Goal: Task Accomplishment & Management: Use online tool/utility

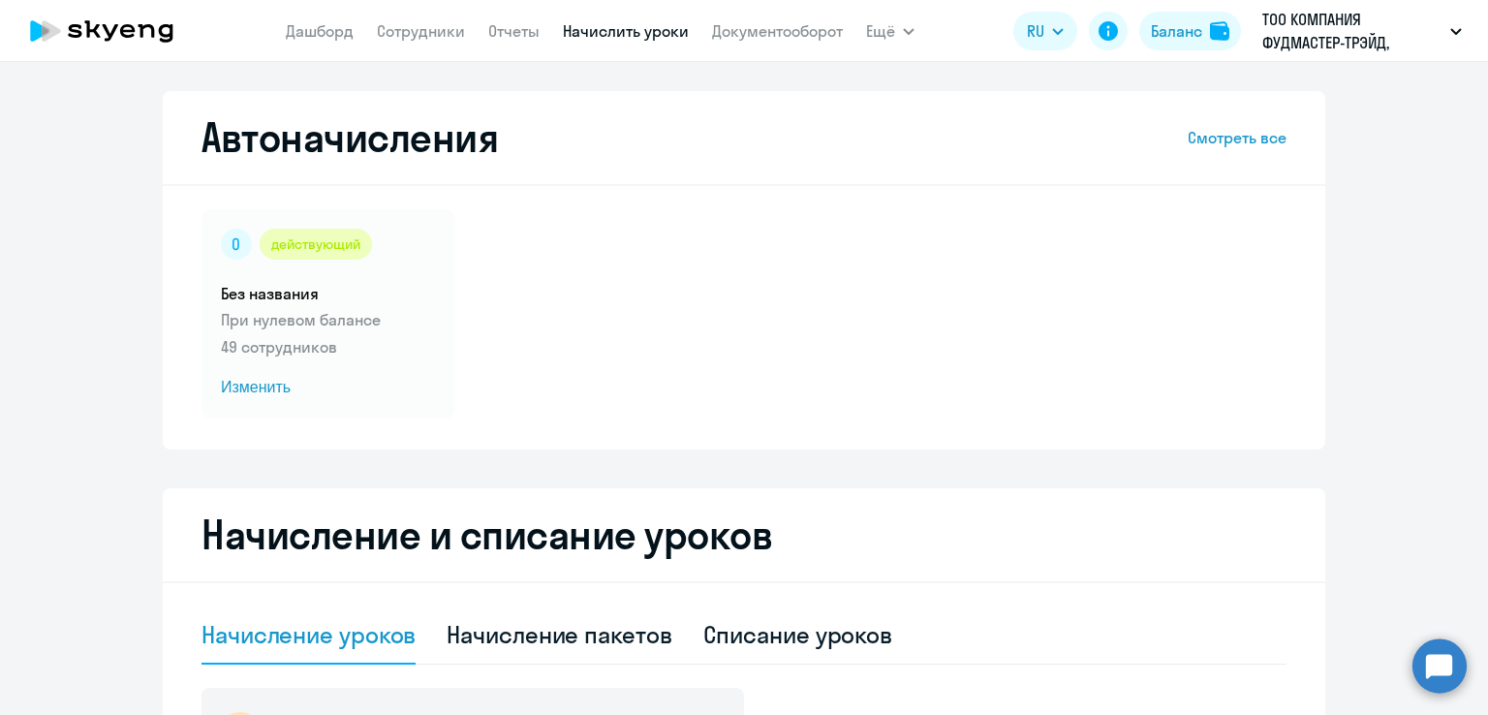
select select "10"
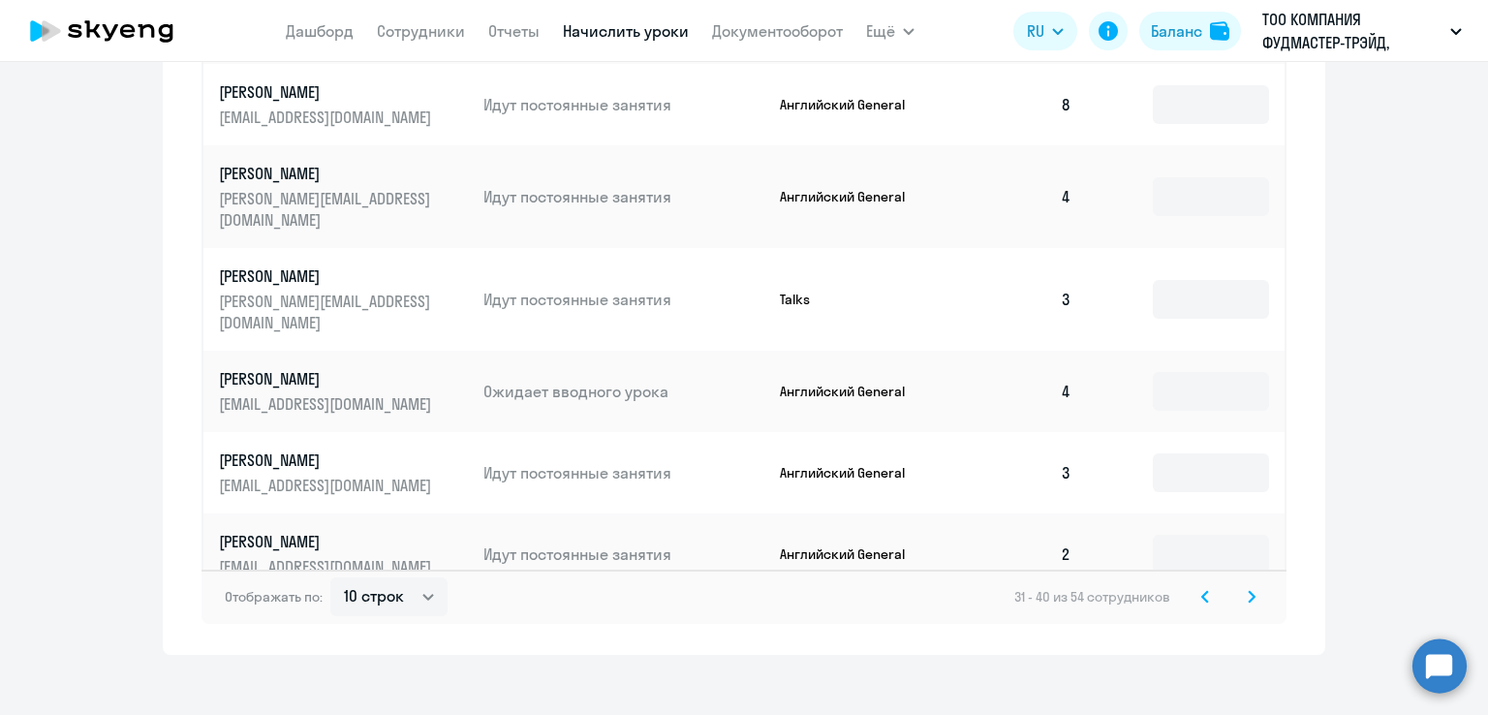
click at [1312, 668] on div "Автоначисления Смотреть все действующий Без названия При нулевом балансе 49 сот…" at bounding box center [744, 388] width 1488 height 653
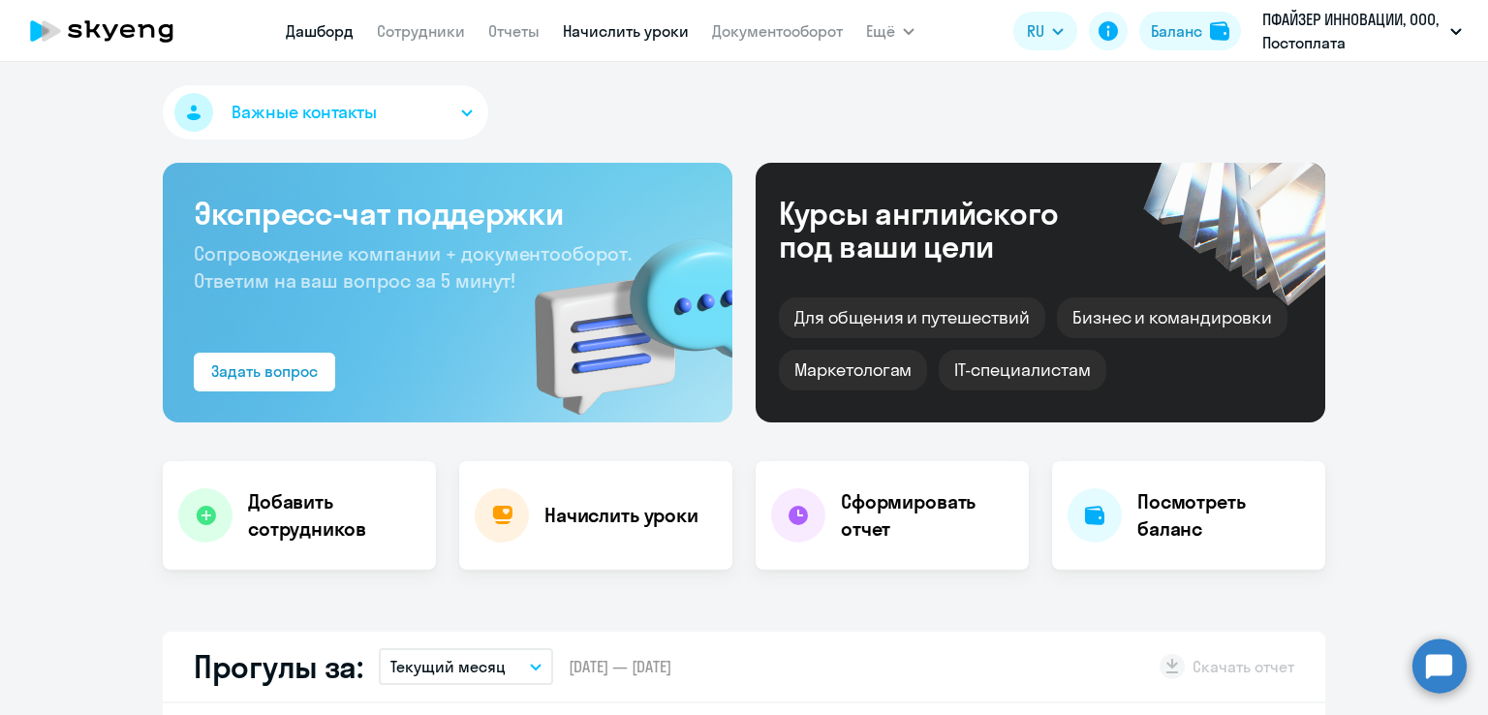
click at [664, 38] on link "Начислить уроки" at bounding box center [626, 30] width 126 height 19
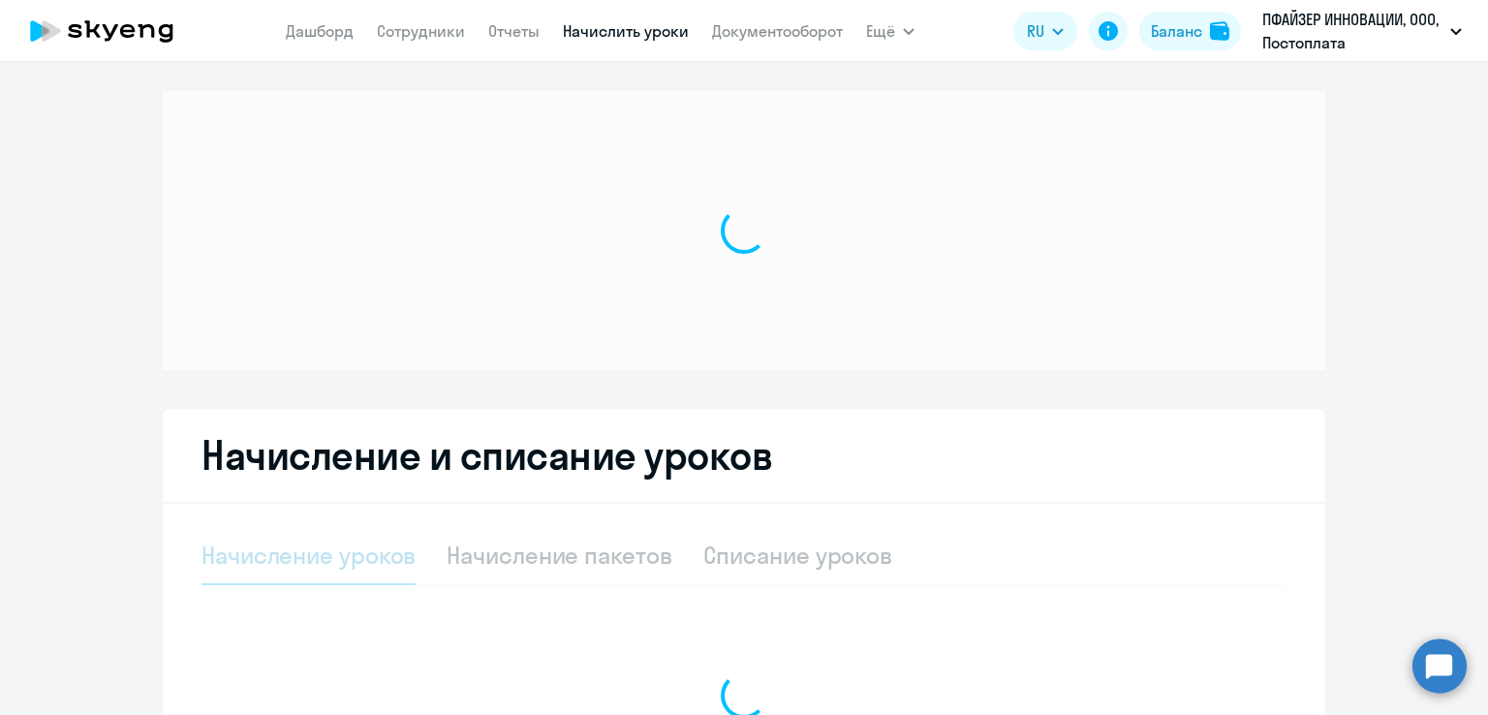
select select "10"
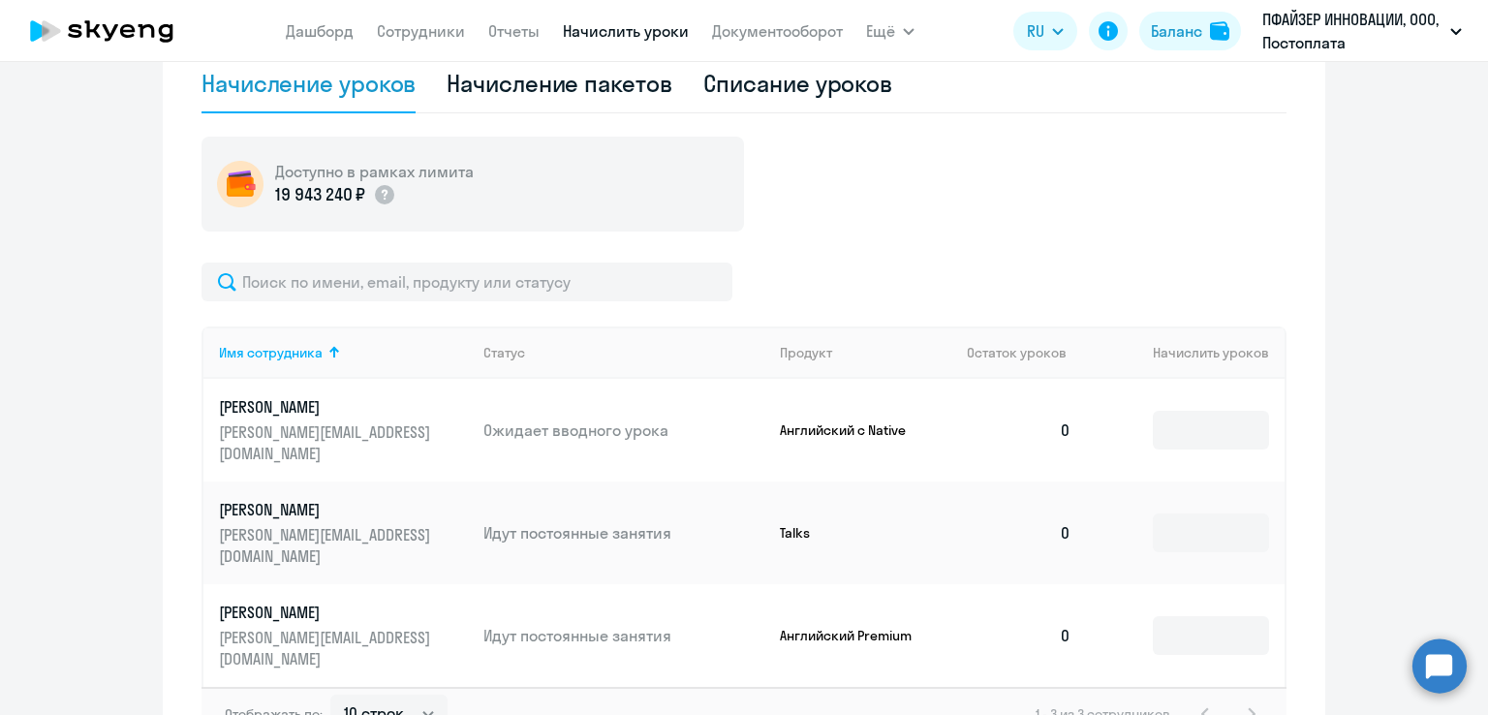
scroll to position [715, 0]
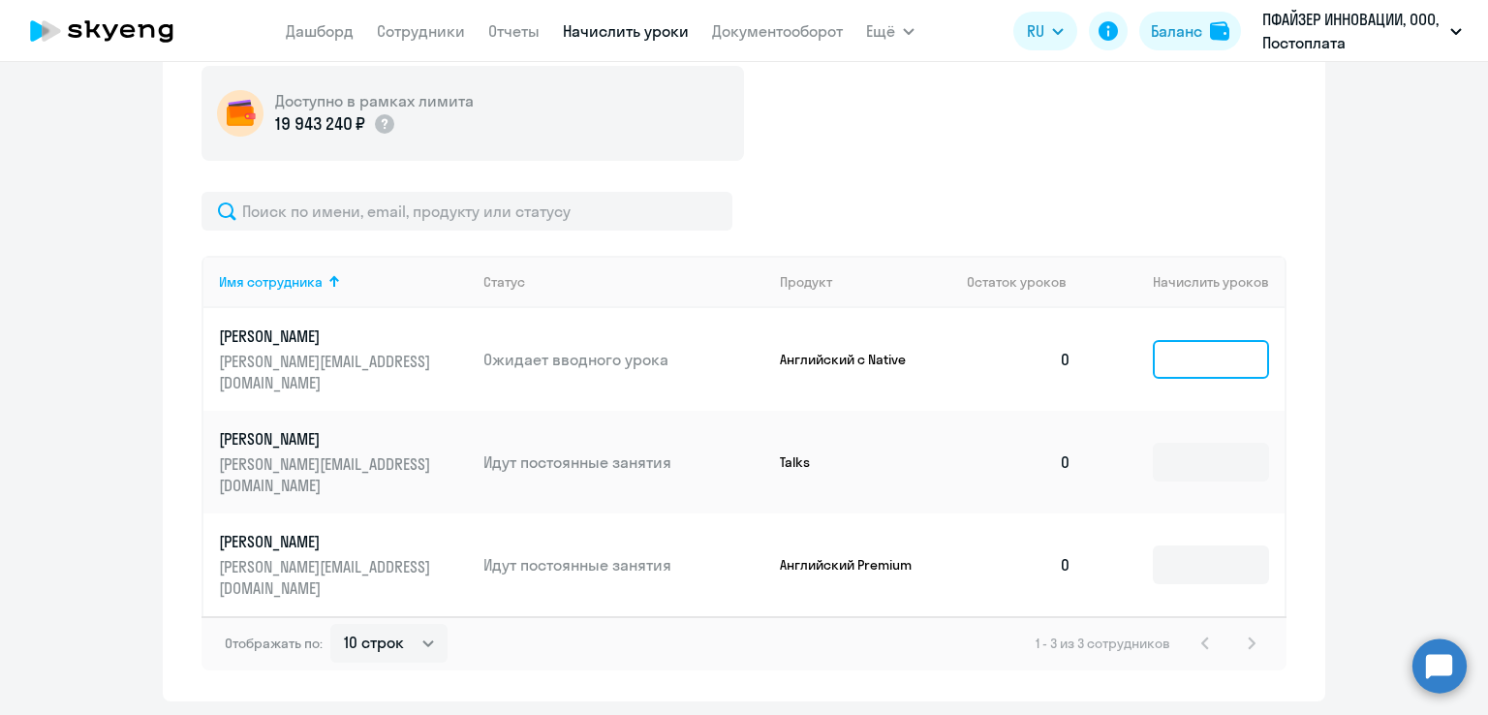
click at [1176, 340] on input at bounding box center [1211, 359] width 116 height 39
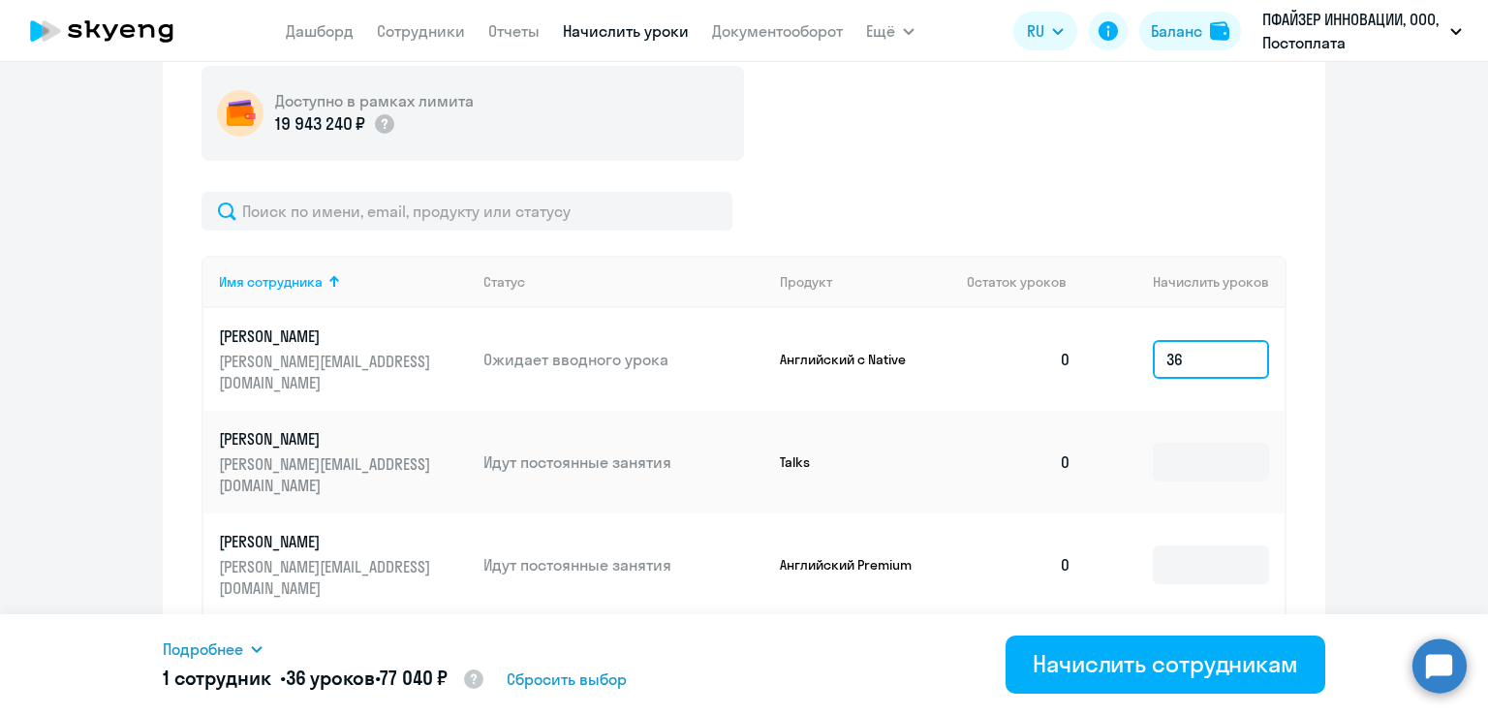
type input "3"
type input "4"
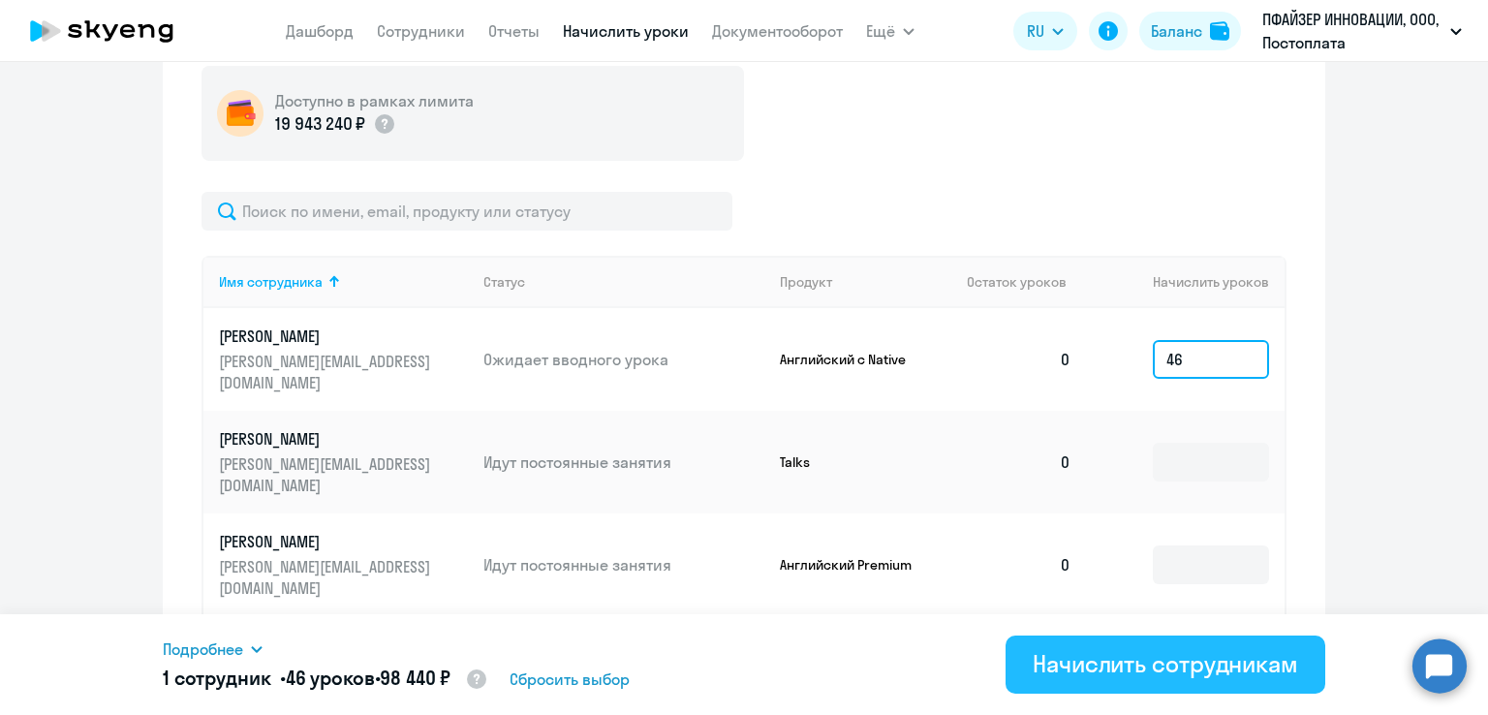
type input "46"
click at [1086, 671] on div "Начислить сотрудникам" at bounding box center [1165, 663] width 265 height 31
